Goal: Information Seeking & Learning: Learn about a topic

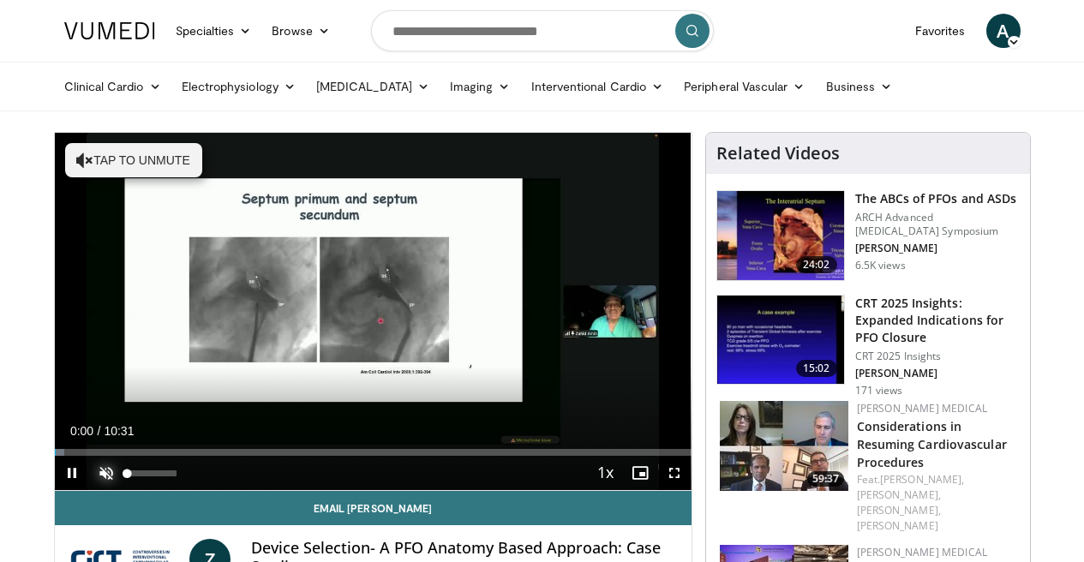
click at [89, 490] on span "Video Player" at bounding box center [106, 473] width 34 height 34
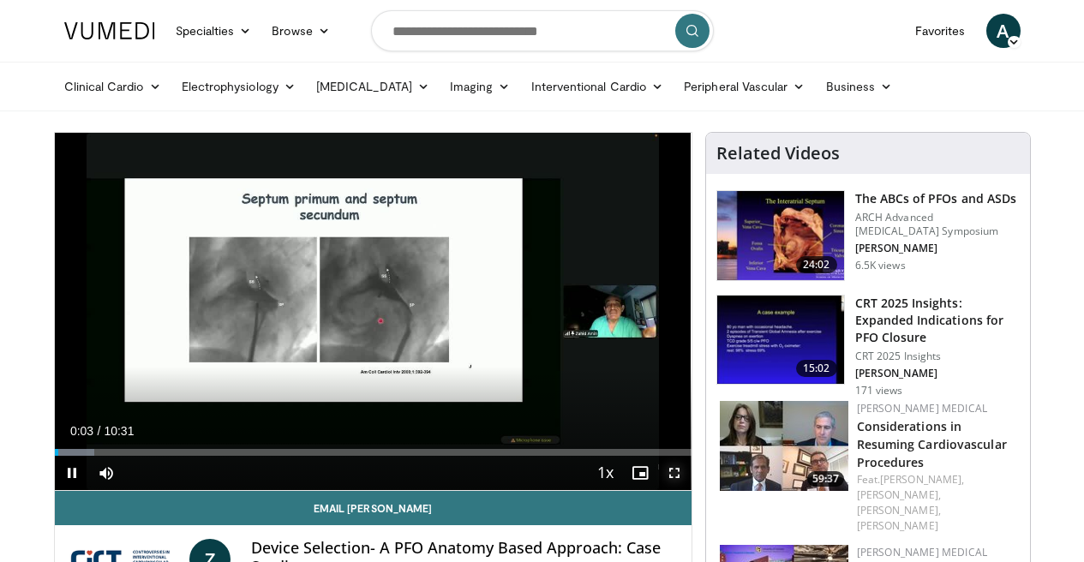
click at [689, 490] on span "Video Player" at bounding box center [674, 473] width 34 height 34
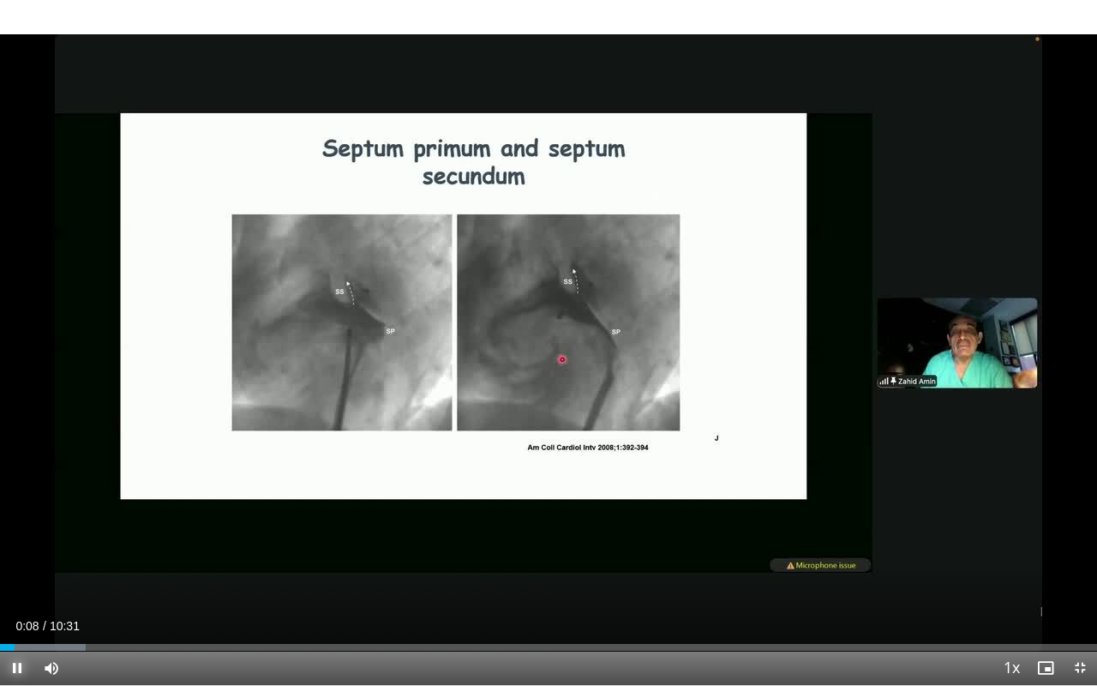
click at [14, 561] on span "Video Player" at bounding box center [17, 667] width 34 height 34
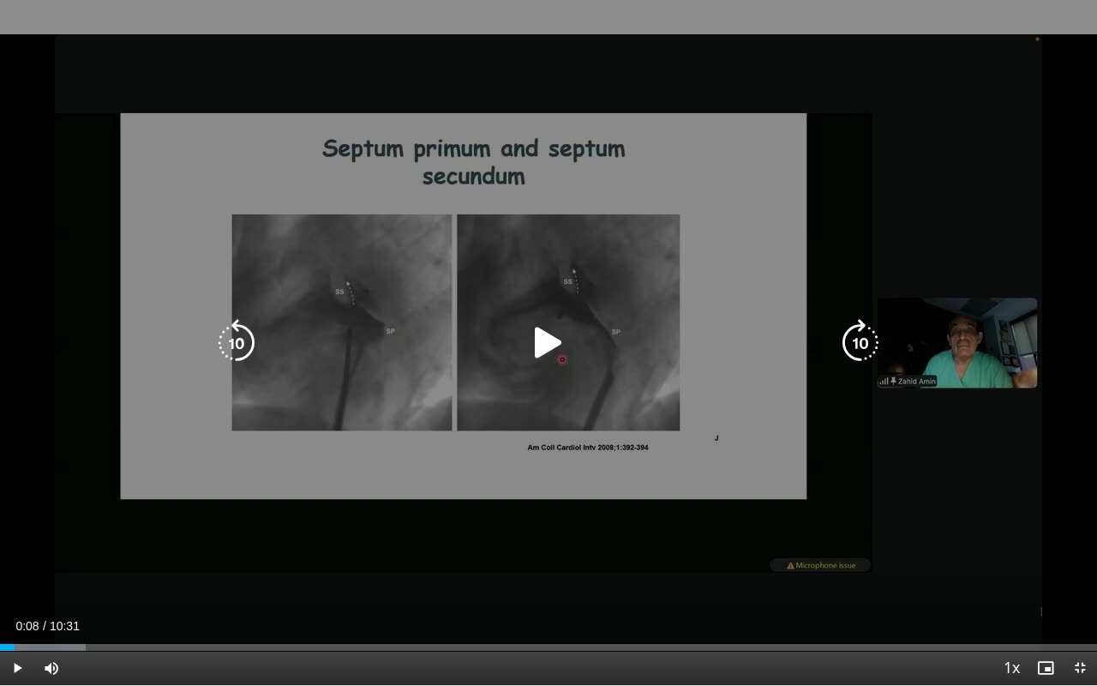
click at [544, 345] on icon "Video Player" at bounding box center [548, 343] width 48 height 48
click at [548, 344] on icon "Video Player" at bounding box center [548, 343] width 48 height 48
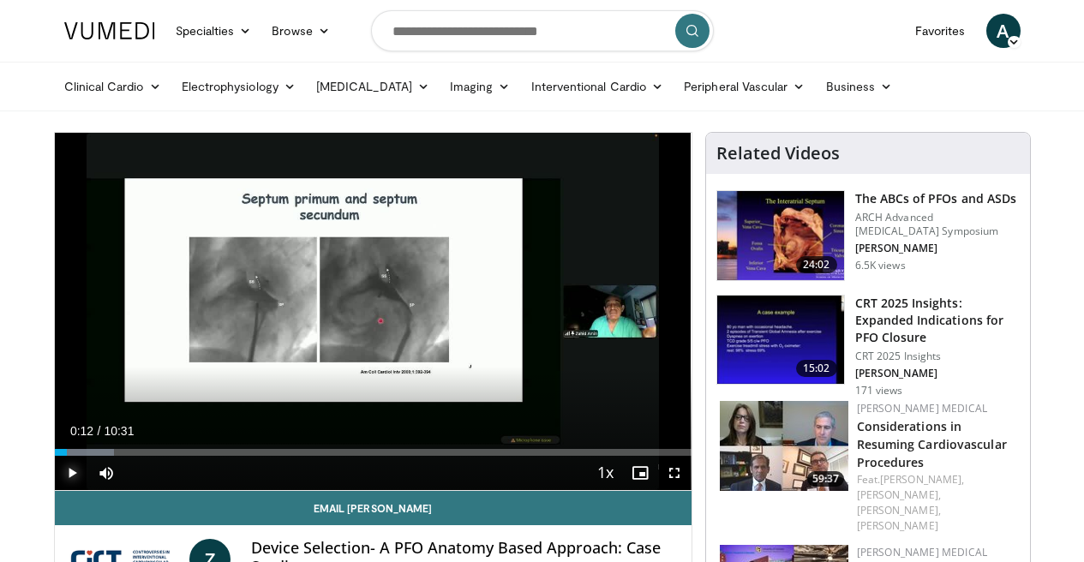
click at [55, 490] on span "Video Player" at bounding box center [72, 473] width 34 height 34
click at [686, 490] on span "Video Player" at bounding box center [674, 473] width 34 height 34
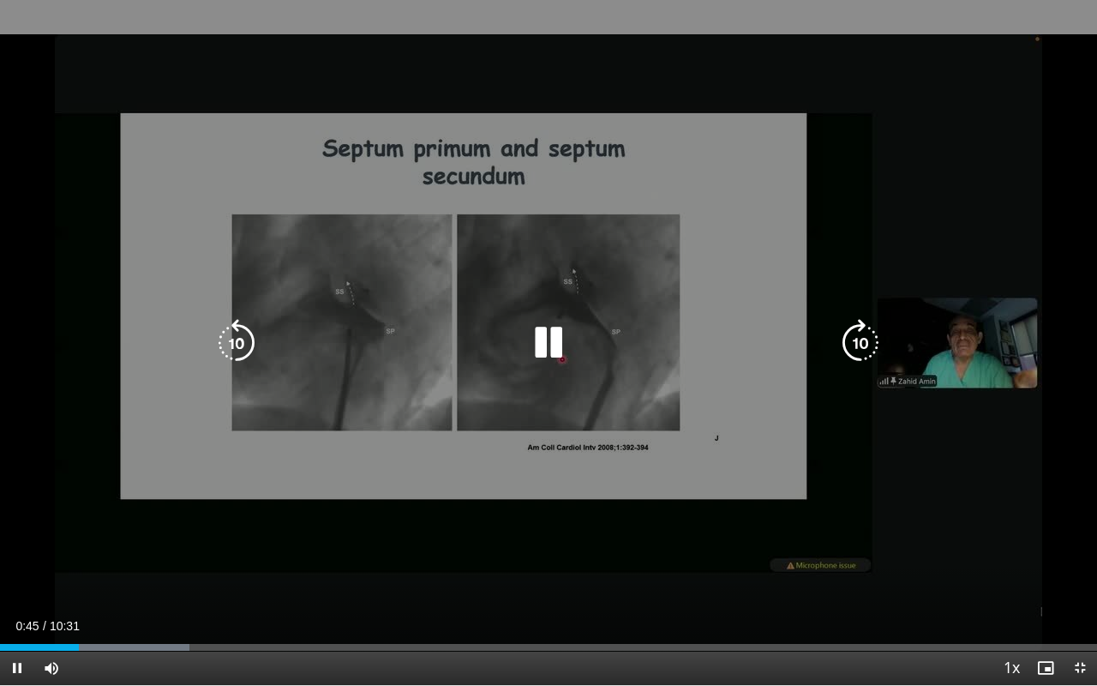
click at [548, 349] on icon "Video Player" at bounding box center [548, 343] width 48 height 48
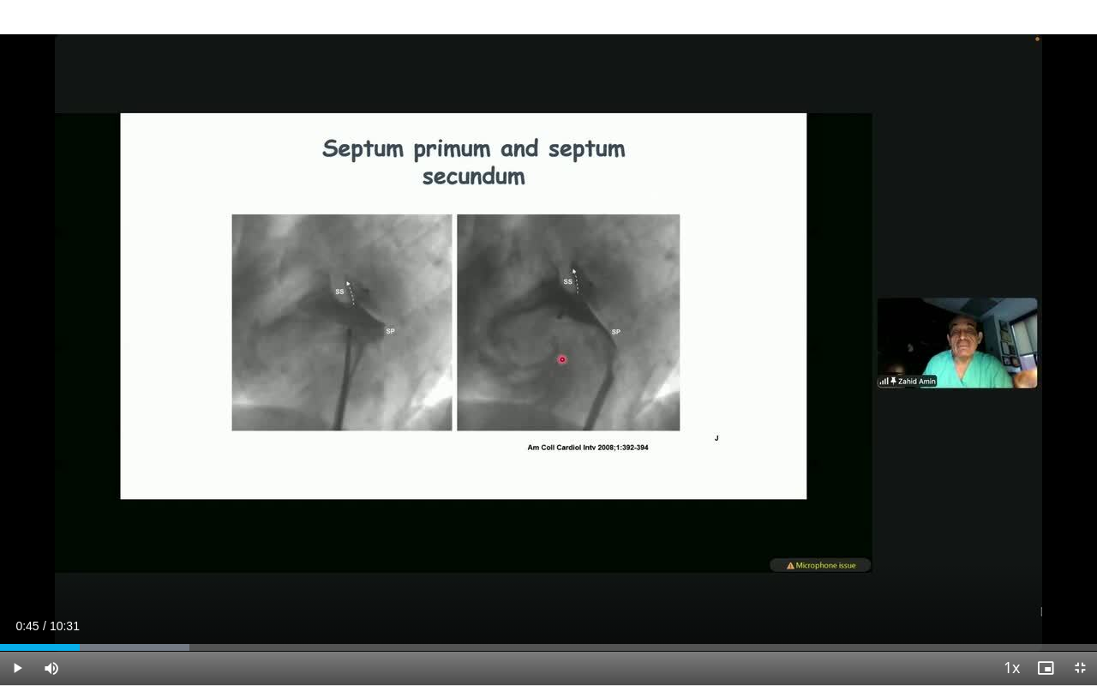
click at [548, 349] on div "10 seconds Tap to unmute" at bounding box center [548, 342] width 1097 height 685
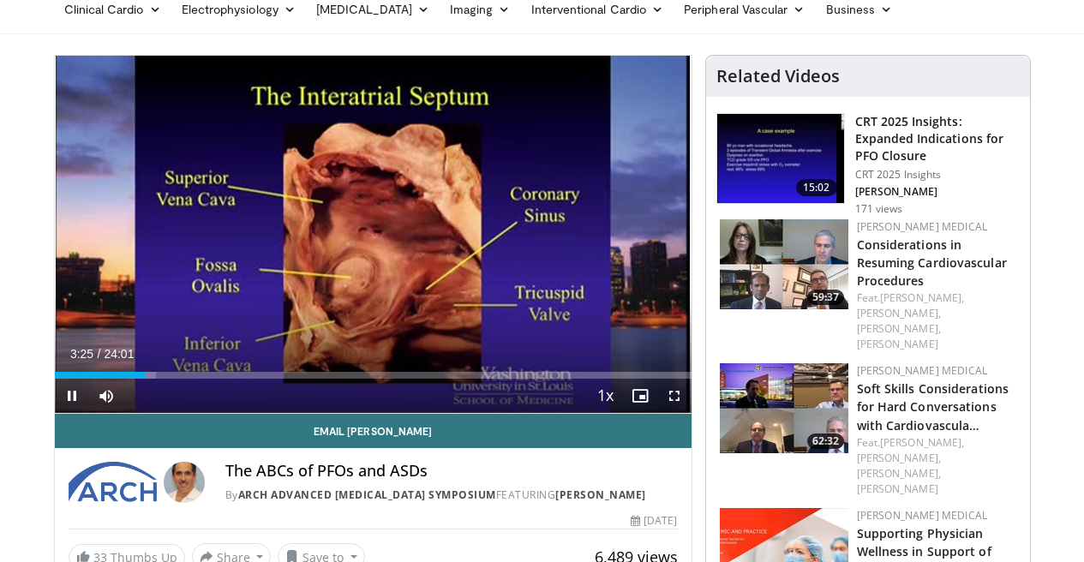
scroll to position [80, 0]
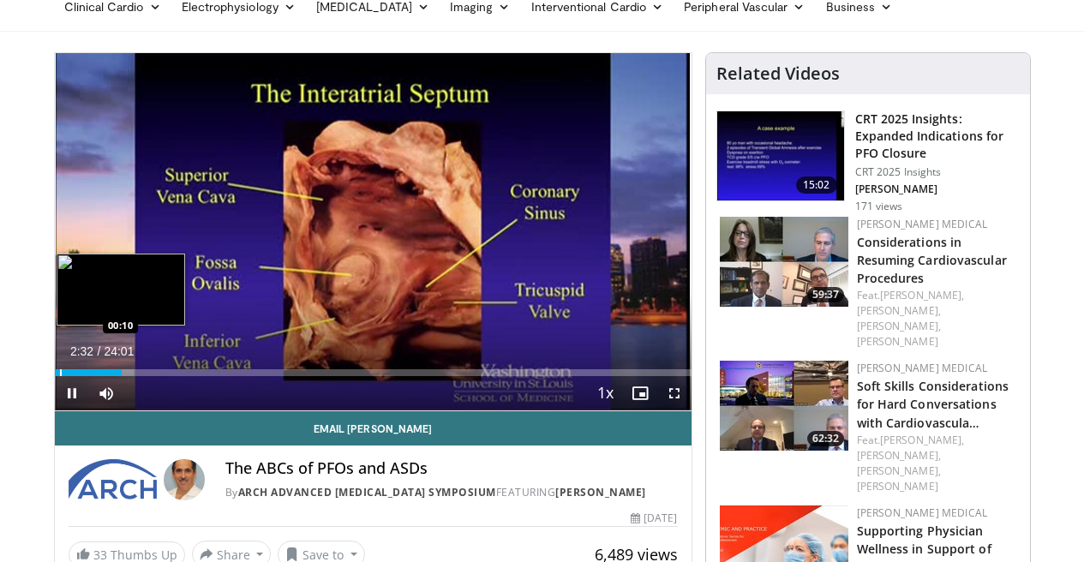
click at [60, 376] on div "Progress Bar" at bounding box center [61, 372] width 2 height 7
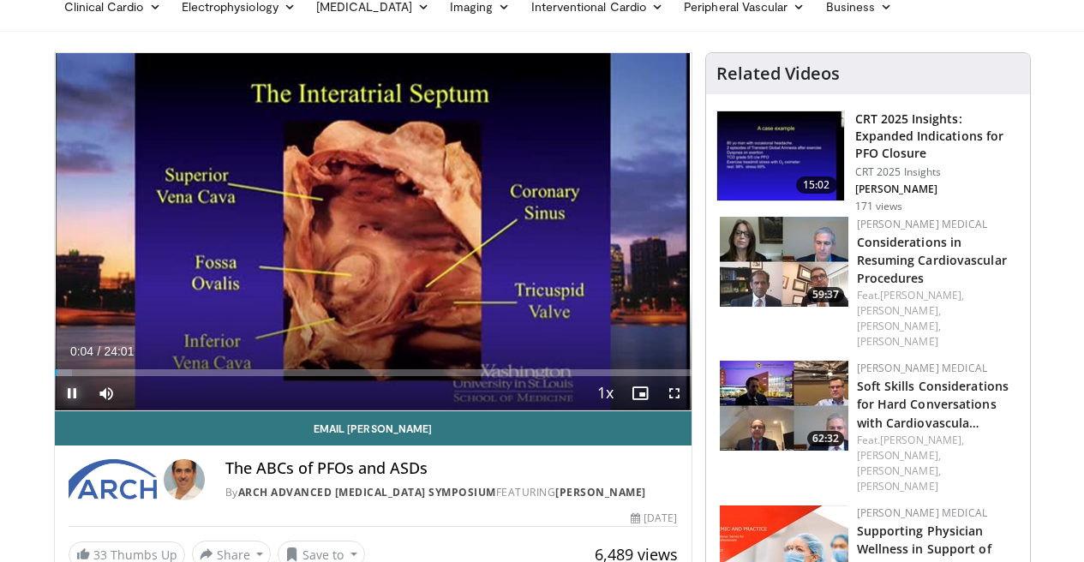
click at [55, 410] on span "Video Player" at bounding box center [72, 393] width 34 height 34
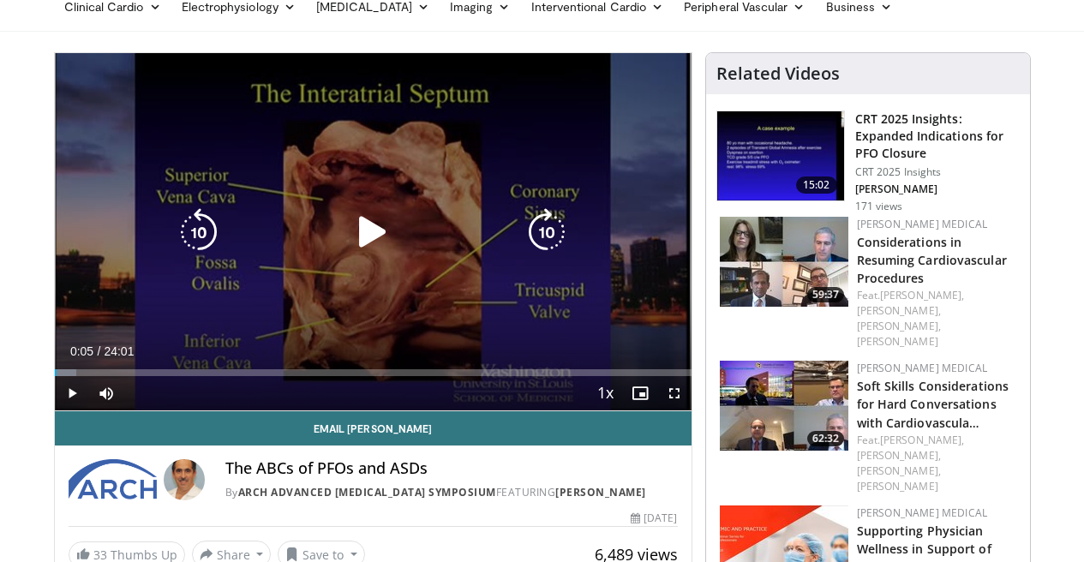
click at [428, 243] on div "Video Player" at bounding box center [373, 232] width 382 height 34
click at [367, 251] on icon "Video Player" at bounding box center [373, 232] width 48 height 48
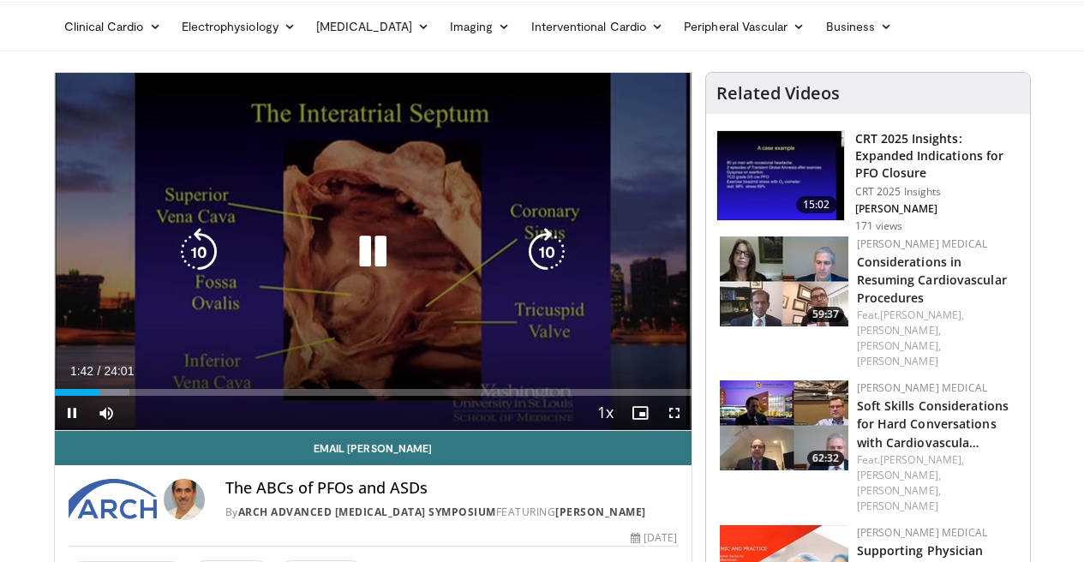
scroll to position [73, 0]
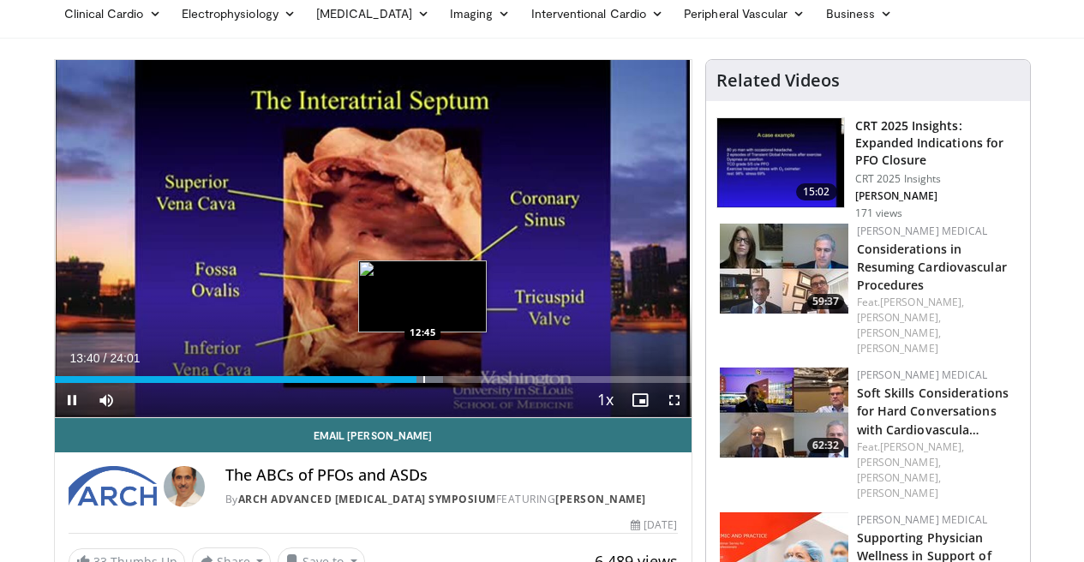
click at [423, 383] on div "Progress Bar" at bounding box center [424, 379] width 2 height 7
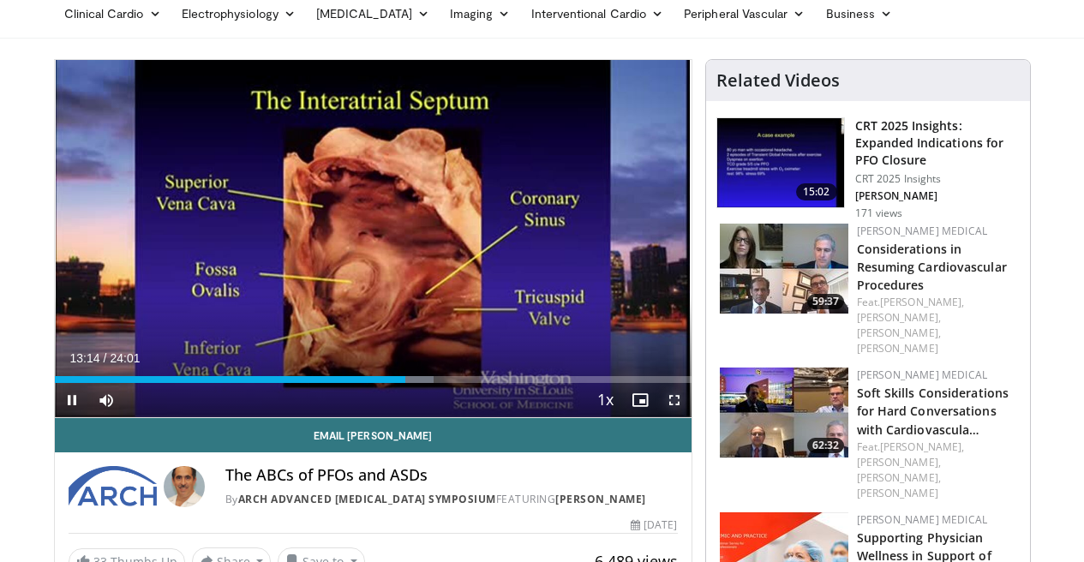
click at [690, 417] on span "Video Player" at bounding box center [674, 400] width 34 height 34
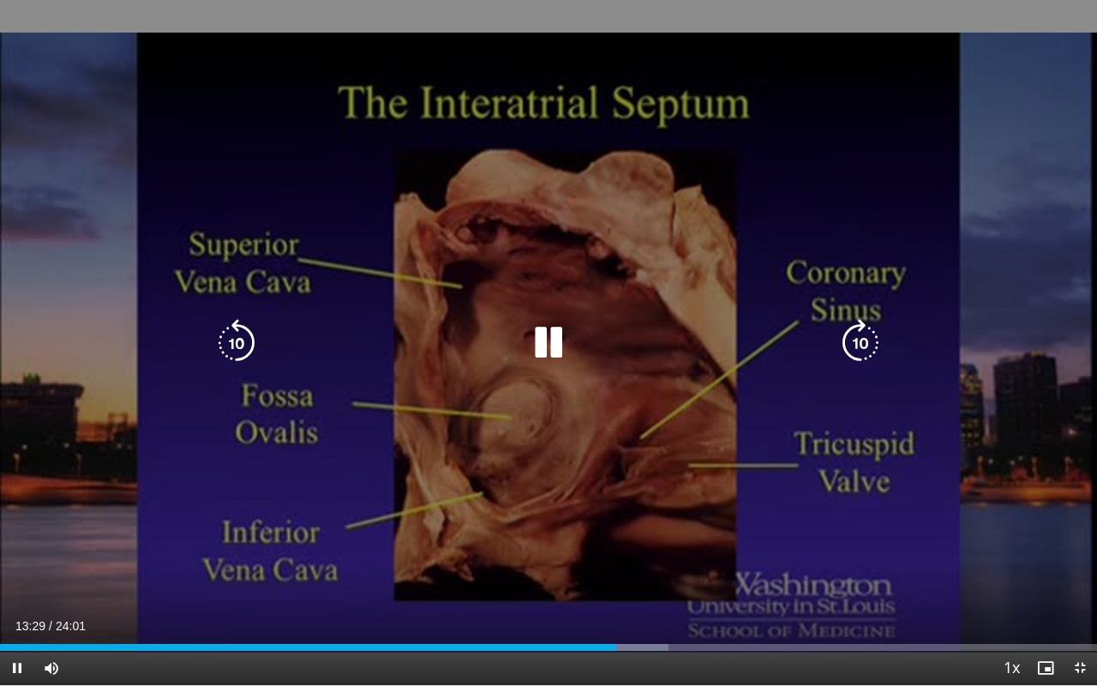
click at [535, 343] on icon "Video Player" at bounding box center [548, 343] width 48 height 48
click at [553, 344] on icon "Video Player" at bounding box center [548, 343] width 48 height 48
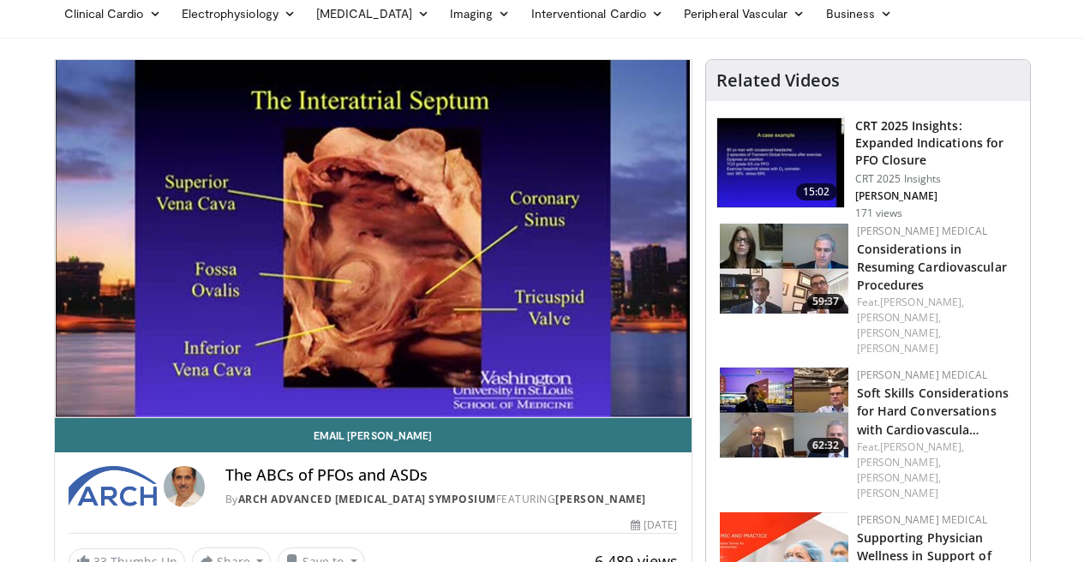
click at [221, 33] on ul "Clinical Cardio [MEDICAL_DATA] [MEDICAL_DATA] [MEDICAL_DATA] & Lipid [MEDICAL_D…" at bounding box center [542, 14] width 977 height 48
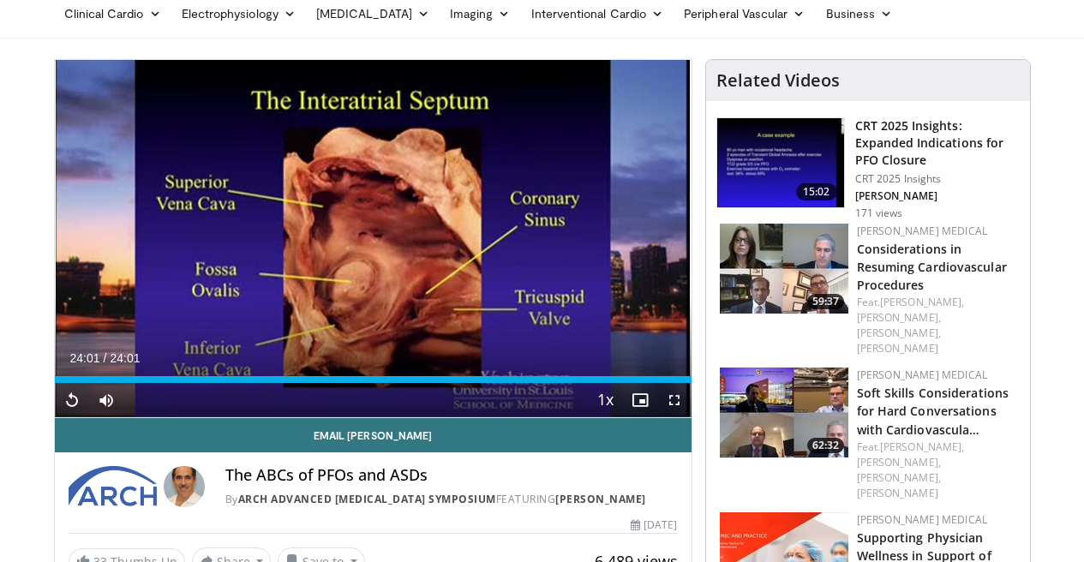
click at [794, 249] on img at bounding box center [784, 269] width 129 height 90
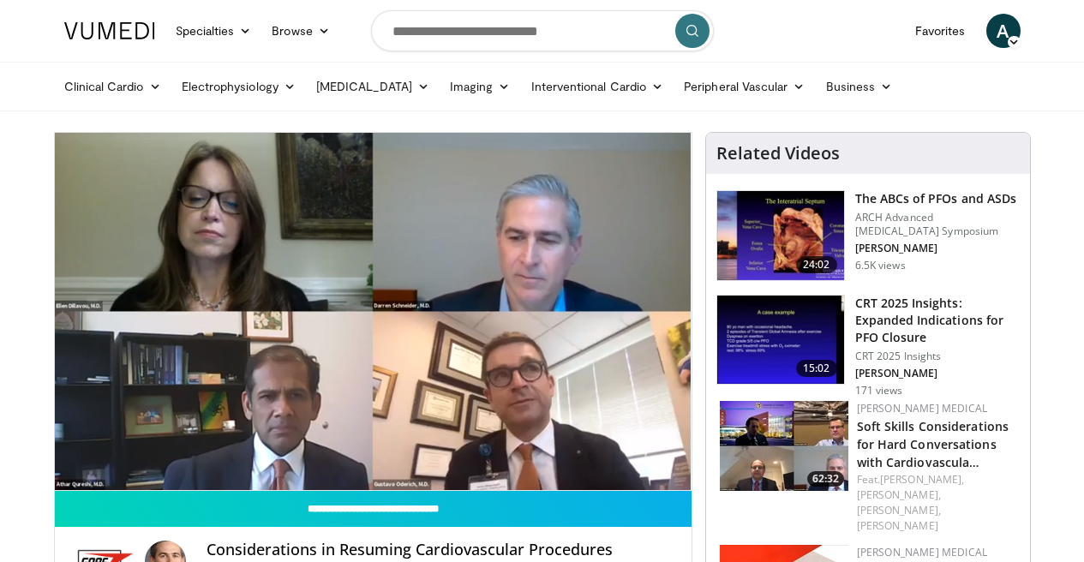
click at [880, 29] on nav "Specialties Adult & Family Medicine Allergy, Asthma, Immunology Anesthesiology …" at bounding box center [542, 31] width 977 height 62
